Goal: Task Accomplishment & Management: Complete application form

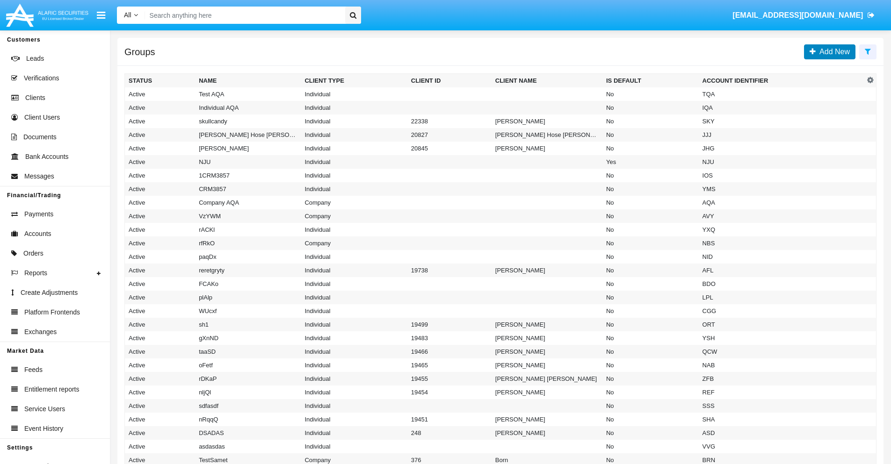
click at [832, 51] on span "Add New" at bounding box center [832, 52] width 34 height 8
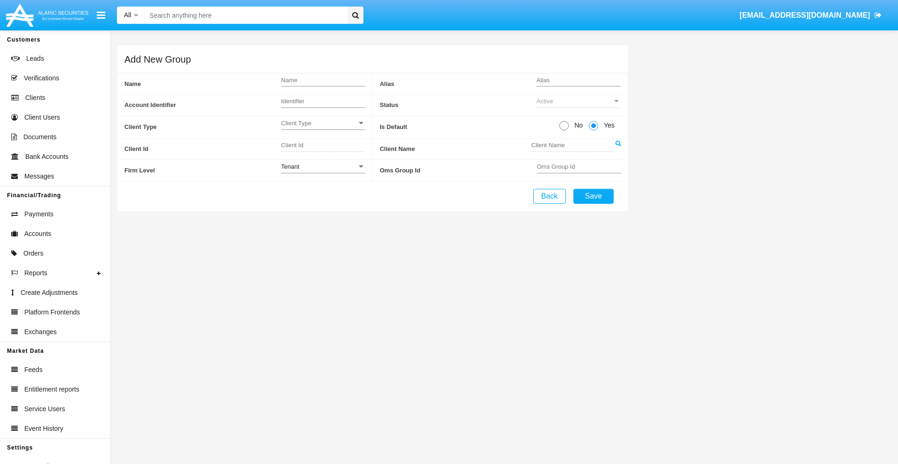
click at [576, 125] on span "No" at bounding box center [577, 126] width 16 height 10
click at [564, 130] on input "No" at bounding box center [563, 130] width 0 height 0
radio input "true"
type input "eyCUd"
type input "X"
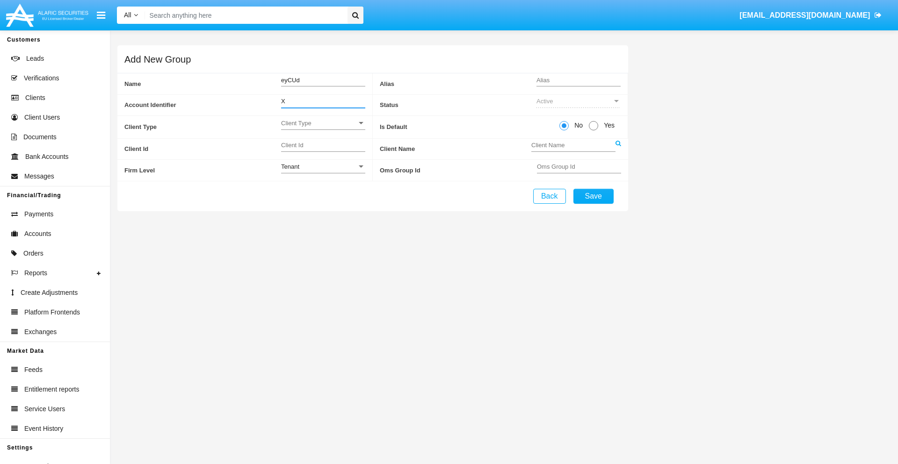
click at [323, 123] on span "Client Type" at bounding box center [319, 123] width 76 height 8
click at [323, 128] on span "Individual" at bounding box center [323, 128] width 84 height 18
click at [323, 166] on div "Tenant" at bounding box center [319, 167] width 76 height 8
click at [323, 172] on span "Tenant" at bounding box center [323, 172] width 84 height 18
type input "CdUgc"
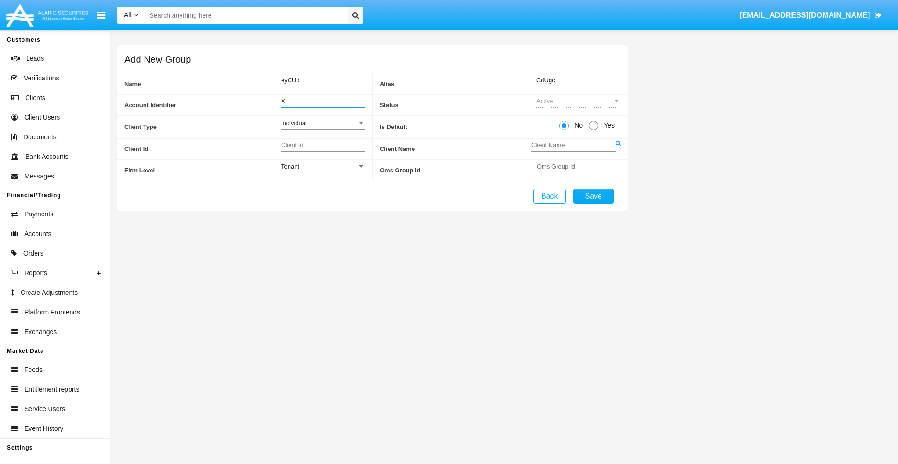
type input "X"
click at [593, 196] on button "Save" at bounding box center [593, 196] width 40 height 15
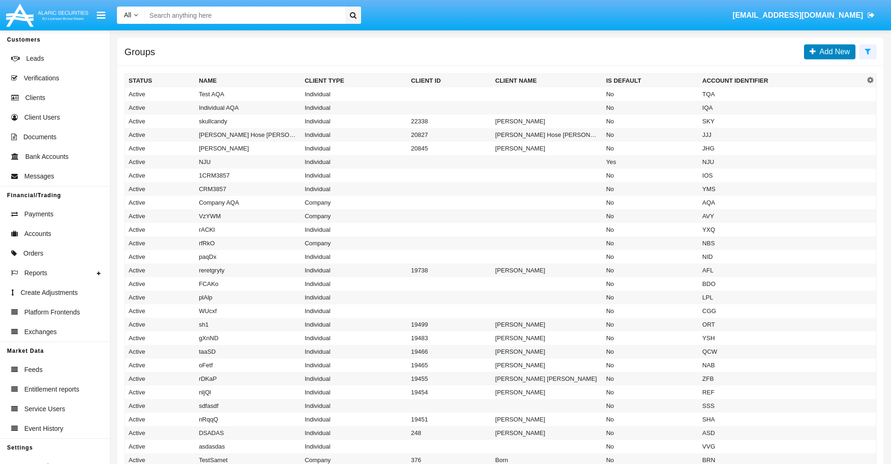
click at [832, 51] on span "Add New" at bounding box center [832, 52] width 34 height 8
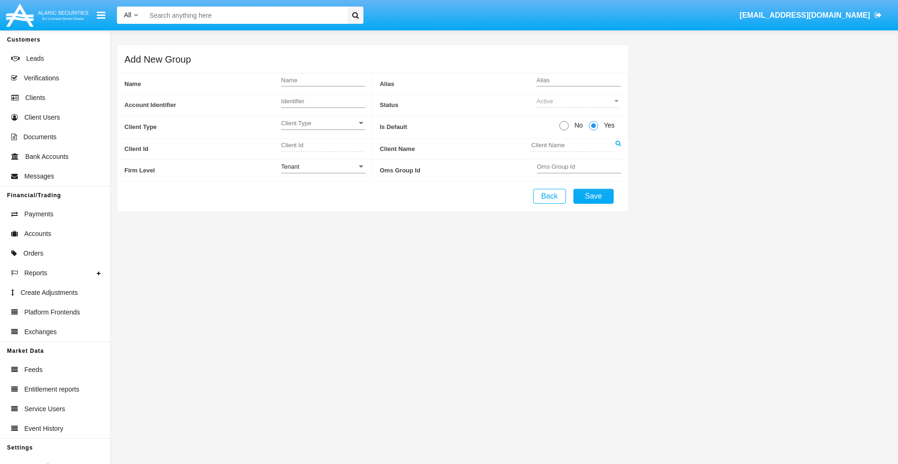
click at [576, 125] on span "No" at bounding box center [577, 126] width 16 height 10
click at [564, 130] on input "No" at bounding box center [563, 130] width 0 height 0
radio input "true"
click at [323, 123] on span "Client Type" at bounding box center [319, 123] width 76 height 8
click at [323, 146] on span "Company" at bounding box center [323, 146] width 84 height 18
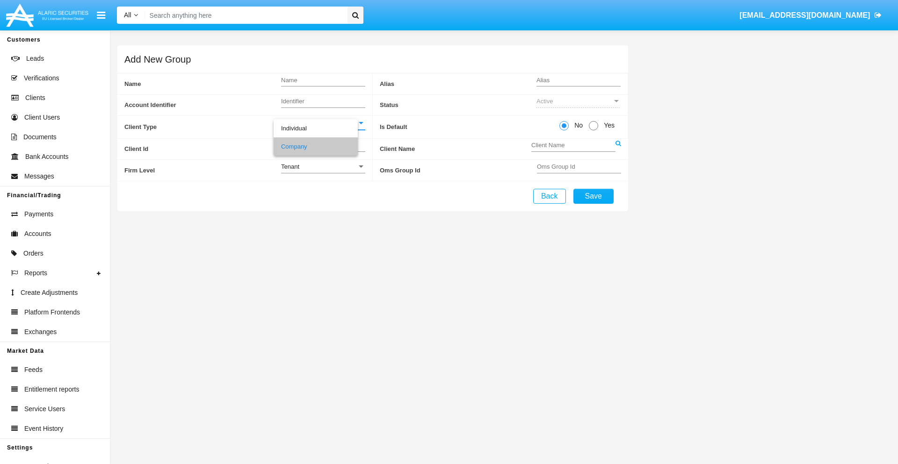
click at [618, 149] on link at bounding box center [618, 149] width 6 height 21
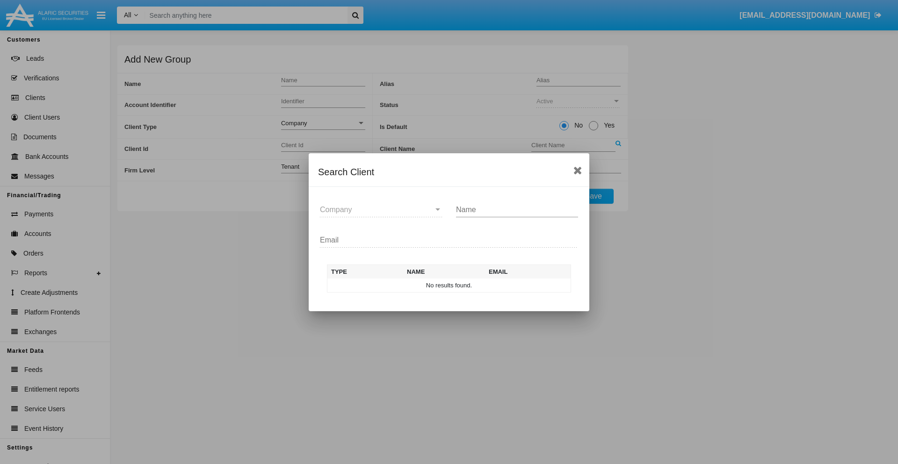
click at [517, 209] on input "Name" at bounding box center [517, 210] width 122 height 8
type input "FlashTurtles"
click at [457, 285] on td "FlashTurtles" at bounding box center [457, 286] width 98 height 14
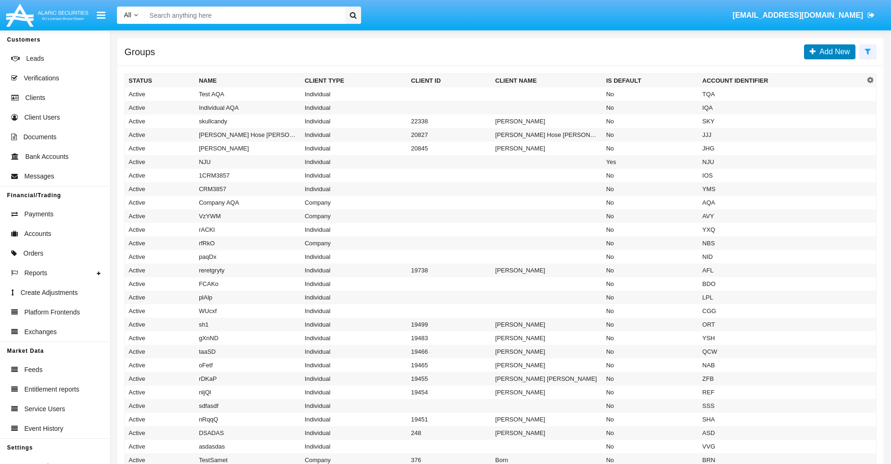
click at [832, 51] on span "Add New" at bounding box center [832, 52] width 34 height 8
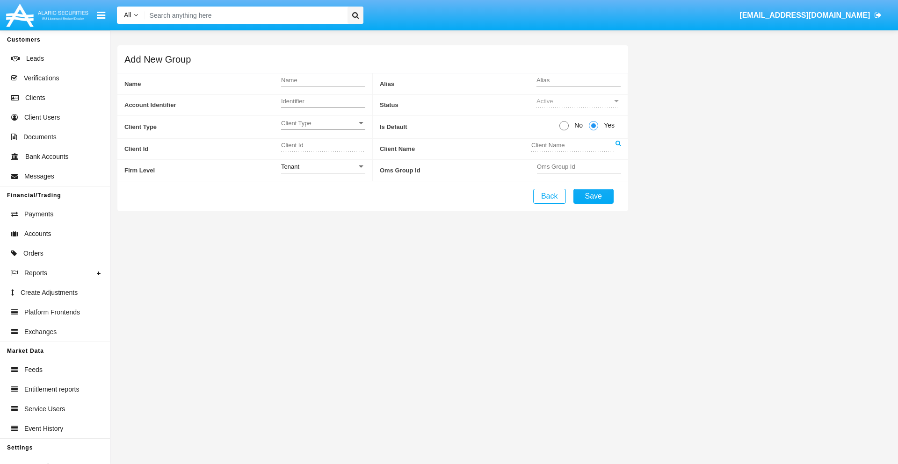
click at [576, 125] on span "No" at bounding box center [577, 126] width 16 height 10
click at [564, 130] on input "No" at bounding box center [563, 130] width 0 height 0
radio input "true"
click at [323, 123] on span "Client Type" at bounding box center [319, 123] width 76 height 8
click at [323, 128] on span "Individual" at bounding box center [323, 128] width 84 height 18
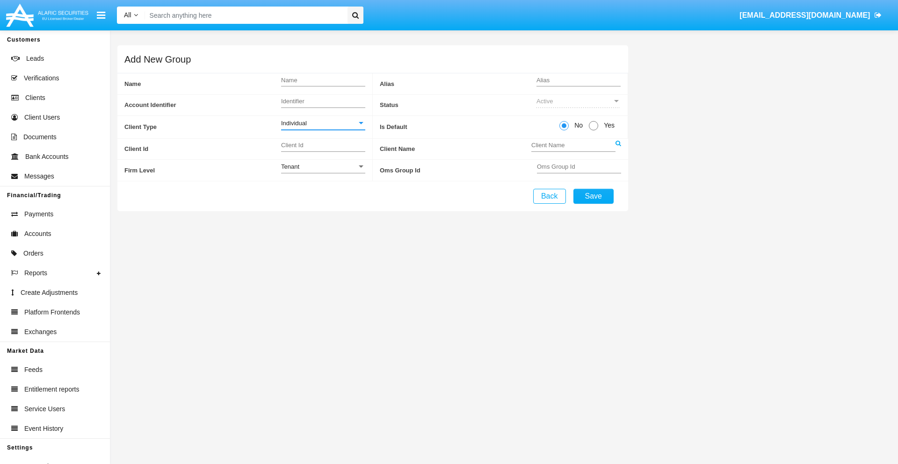
click at [618, 149] on link at bounding box center [618, 149] width 6 height 21
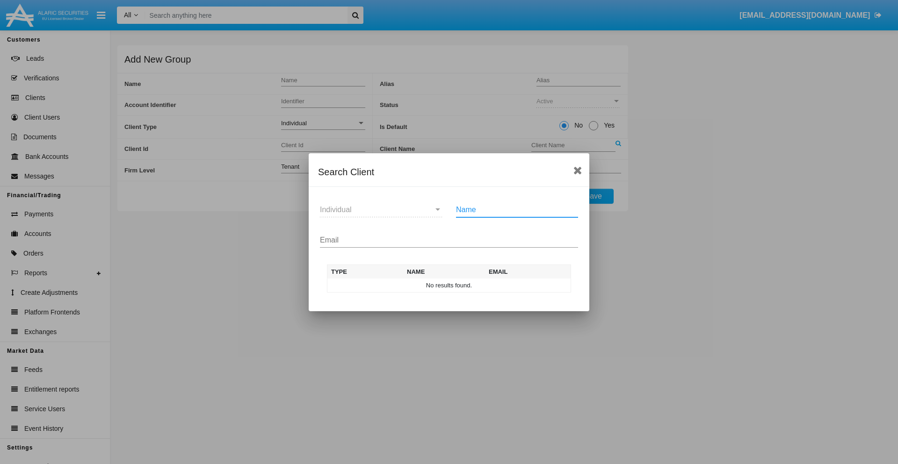
click at [449, 240] on input "Email" at bounding box center [449, 240] width 258 height 8
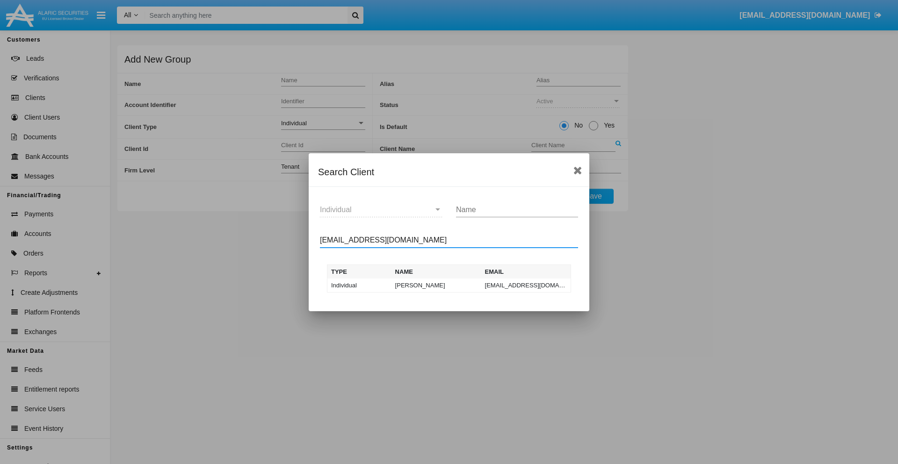
type input "test-user-snake@aqa.com"
click at [526, 285] on td "test-user-snake@aqa.com" at bounding box center [526, 286] width 90 height 14
